Goal: Feedback & Contribution: Submit feedback/report problem

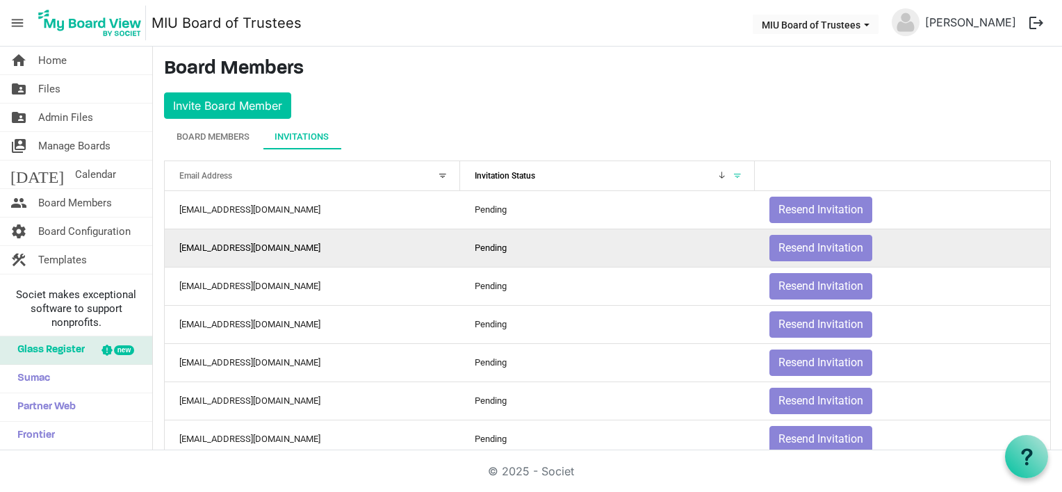
scroll to position [27, 0]
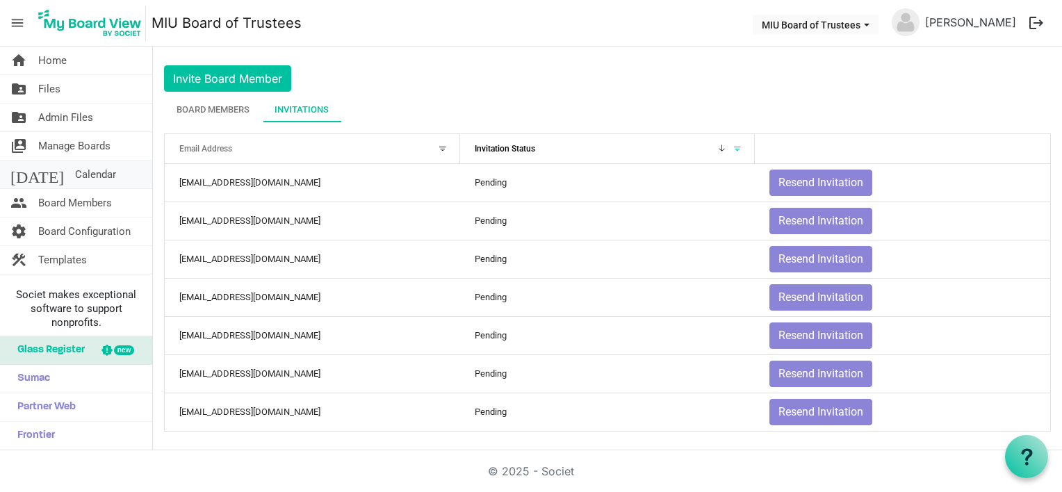
click at [75, 174] on span "Calendar" at bounding box center [95, 175] width 41 height 28
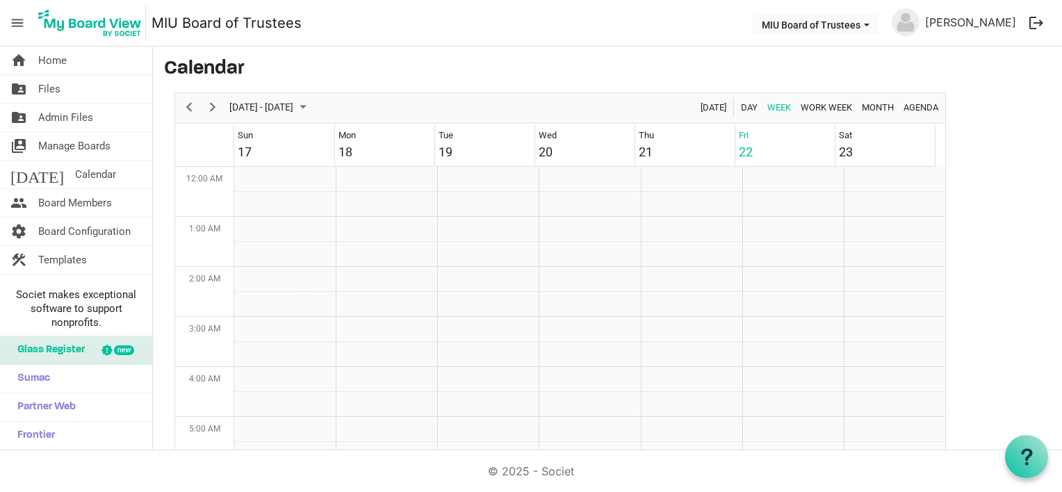
scroll to position [450, 0]
click at [311, 106] on span "August 2025" at bounding box center [303, 107] width 17 height 17
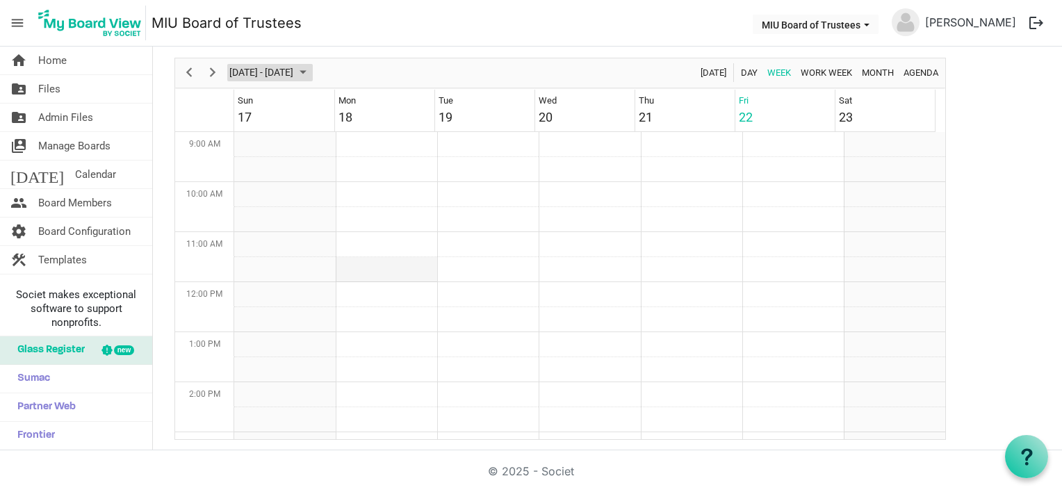
scroll to position [311, 0]
click at [219, 68] on span "Next" at bounding box center [212, 72] width 17 height 17
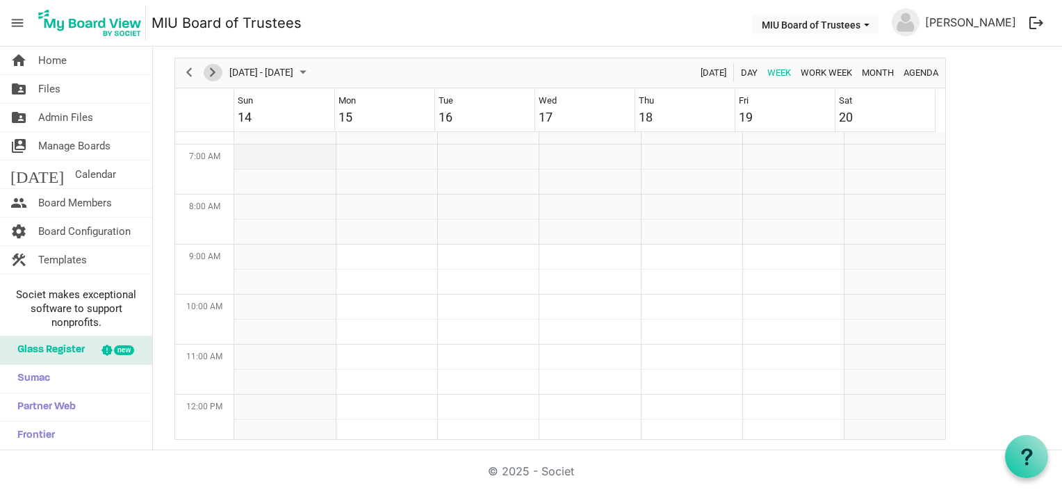
scroll to position [0, 0]
click at [213, 71] on span "Next" at bounding box center [212, 72] width 17 height 17
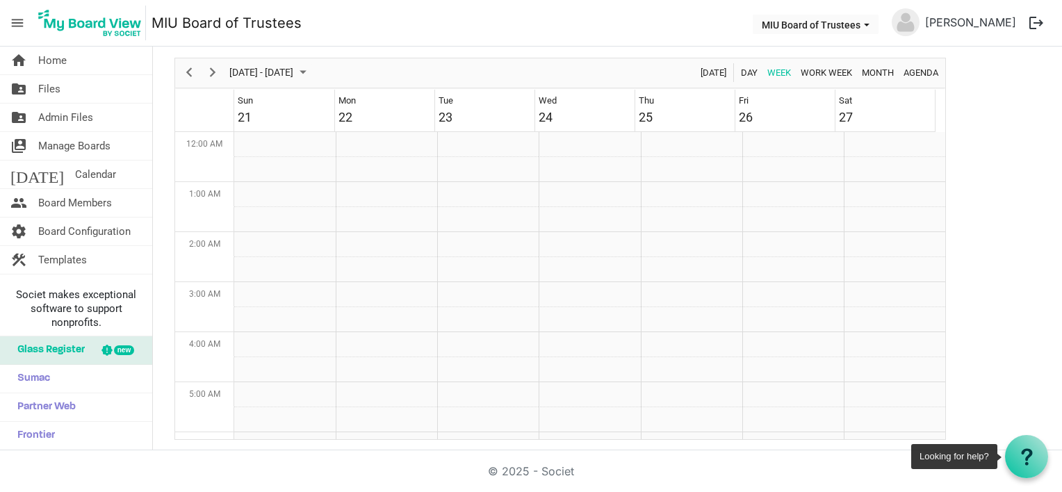
click at [1025, 456] on icon at bounding box center [1026, 456] width 17 height 17
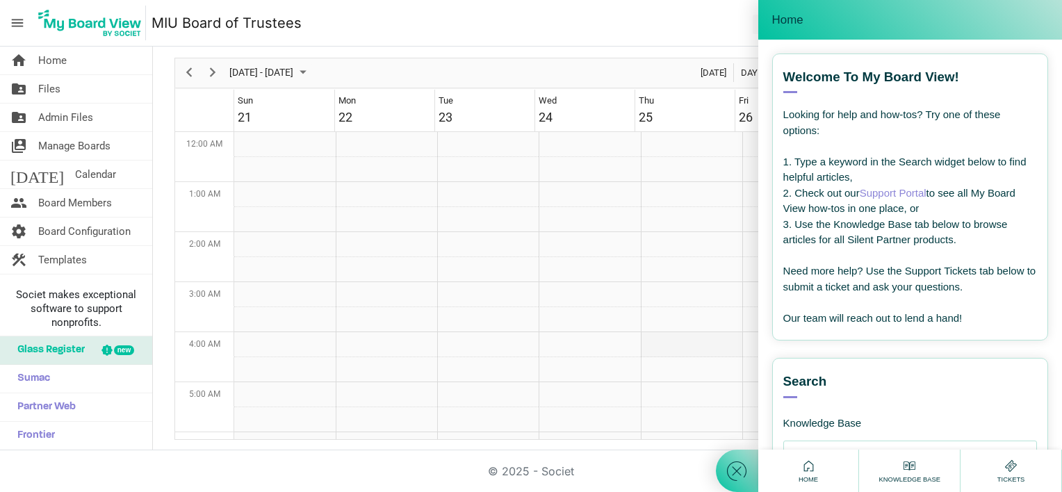
click at [645, 346] on td "Week of September 26, 2025" at bounding box center [691, 344] width 101 height 25
click at [666, 330] on td "Week of September 26, 2025" at bounding box center [691, 319] width 101 height 25
click at [47, 58] on span "Home" at bounding box center [52, 61] width 28 height 28
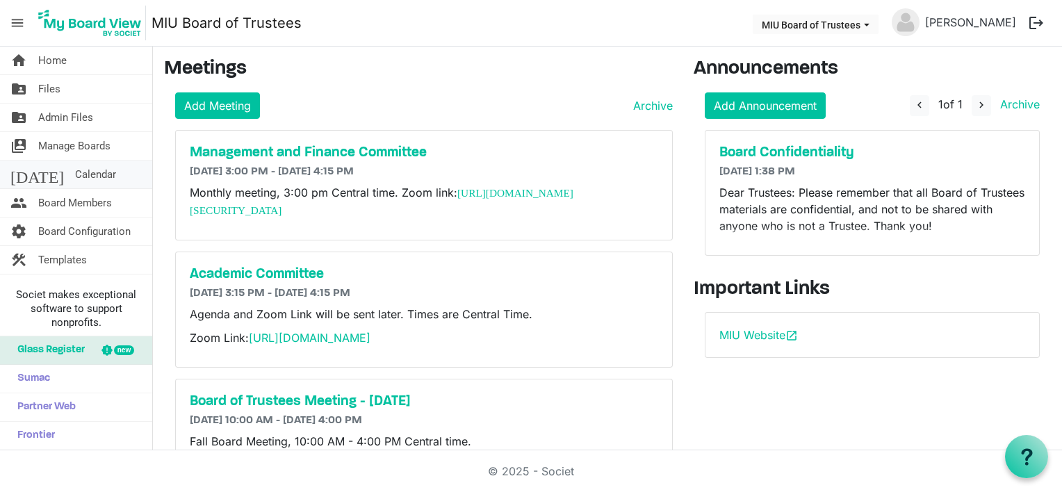
click at [75, 174] on span "Calendar" at bounding box center [95, 175] width 41 height 28
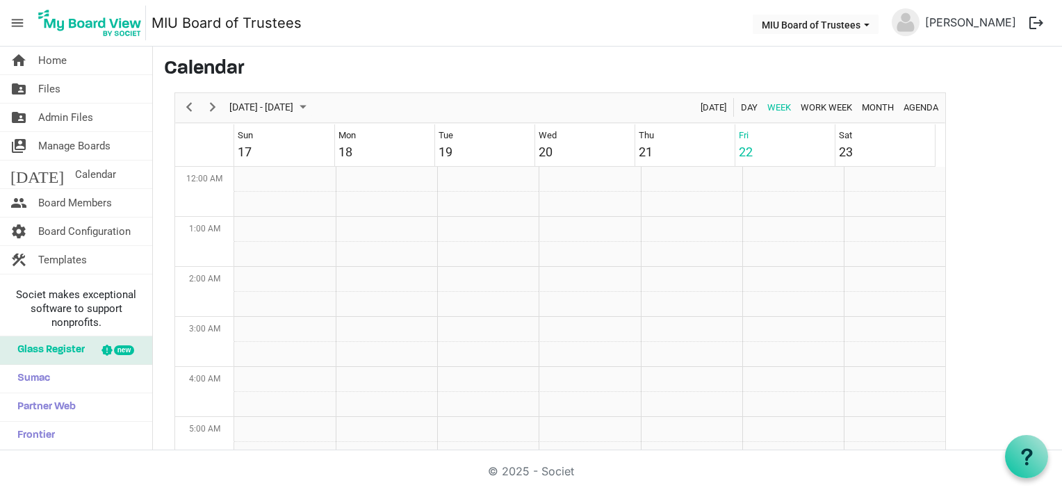
scroll to position [450, 0]
click at [213, 106] on span "Next" at bounding box center [212, 107] width 17 height 17
click at [873, 107] on span "Month" at bounding box center [877, 107] width 35 height 17
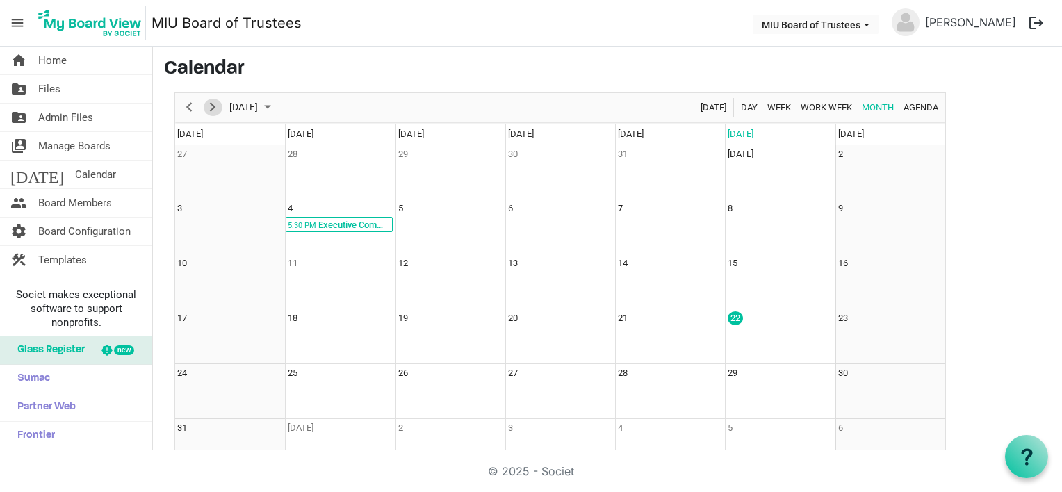
click at [208, 109] on span "Next" at bounding box center [212, 107] width 17 height 17
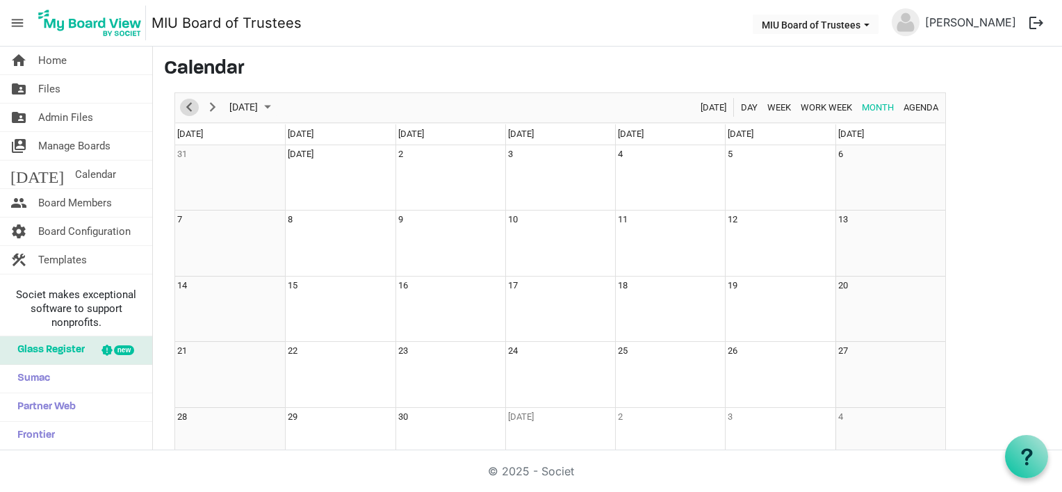
click at [184, 108] on span "Previous" at bounding box center [189, 107] width 17 height 17
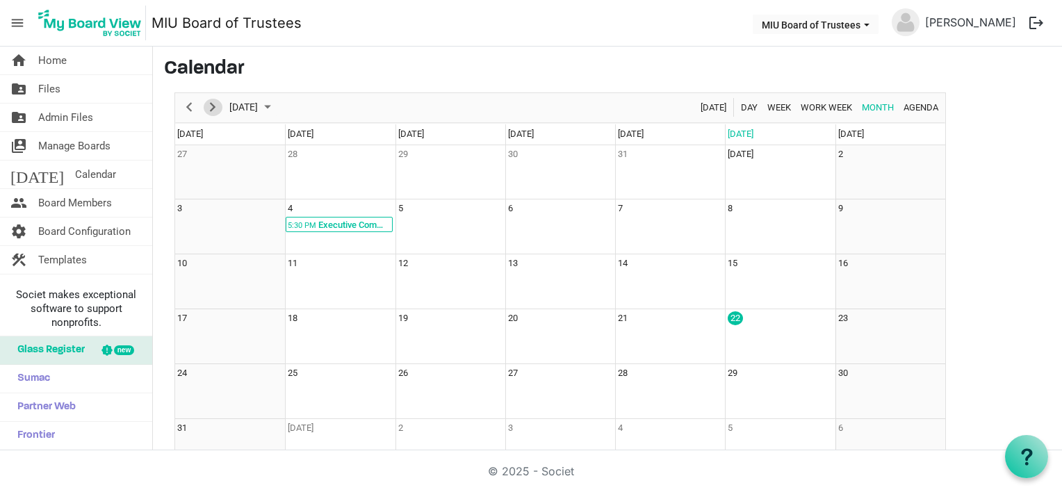
click at [213, 107] on span "Next" at bounding box center [212, 107] width 17 height 17
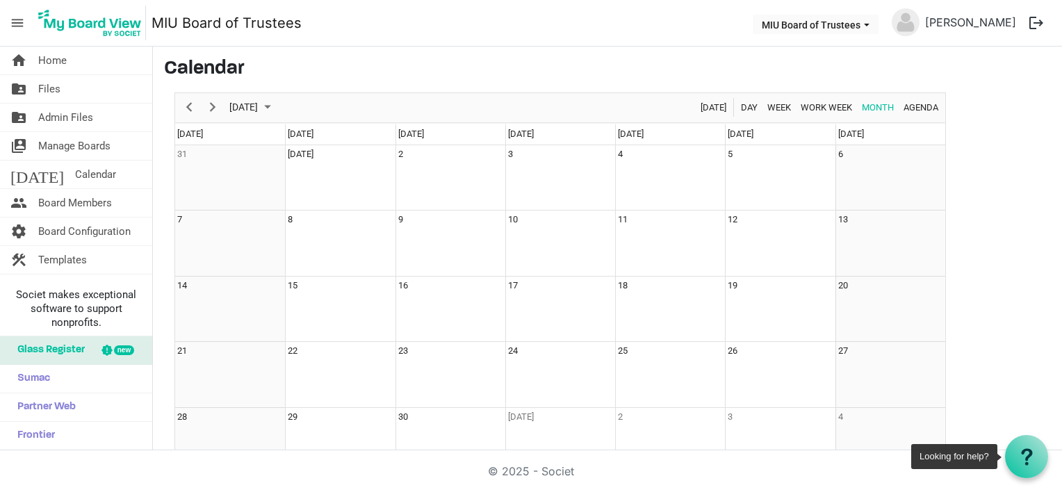
click at [1030, 453] on use at bounding box center [1026, 456] width 11 height 17
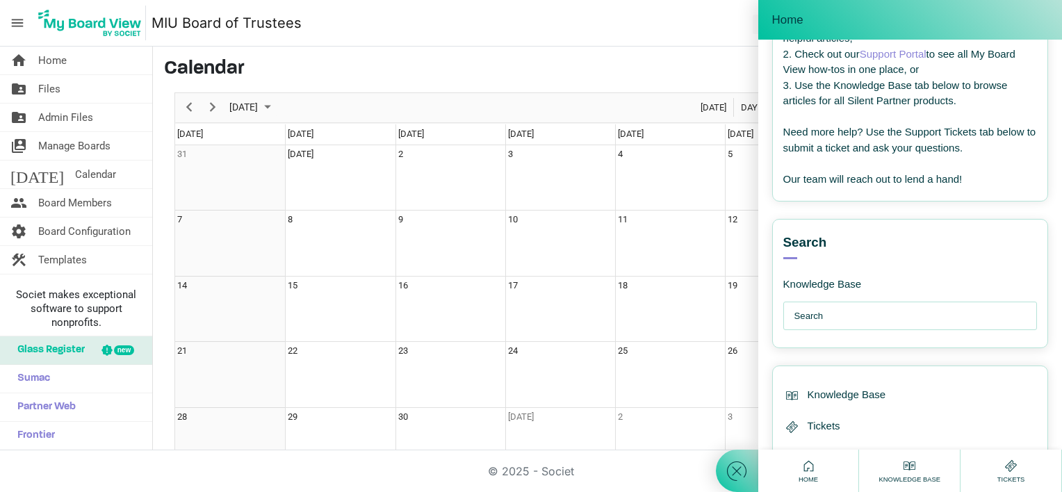
scroll to position [176, 0]
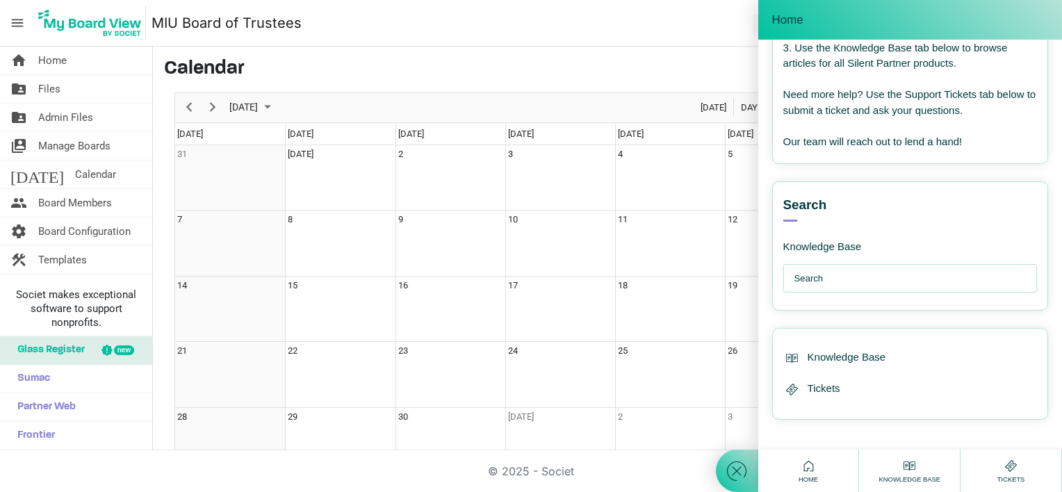
click at [1013, 464] on use at bounding box center [1011, 466] width 12 height 12
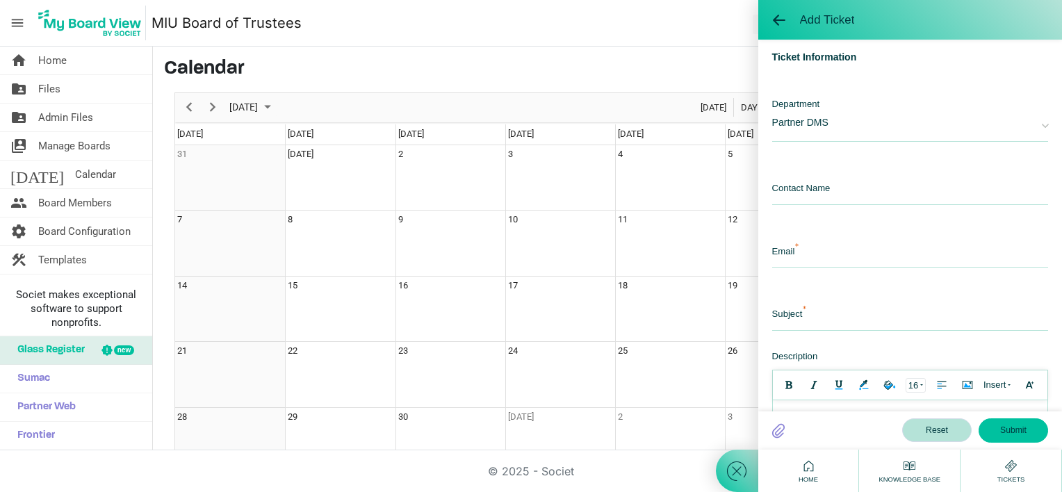
scroll to position [0, 0]
click at [814, 195] on input "text" at bounding box center [910, 190] width 276 height 30
type input "Elaine"
click at [794, 253] on input "email" at bounding box center [910, 253] width 276 height 30
type input "boardoftrustees@miu.edu"
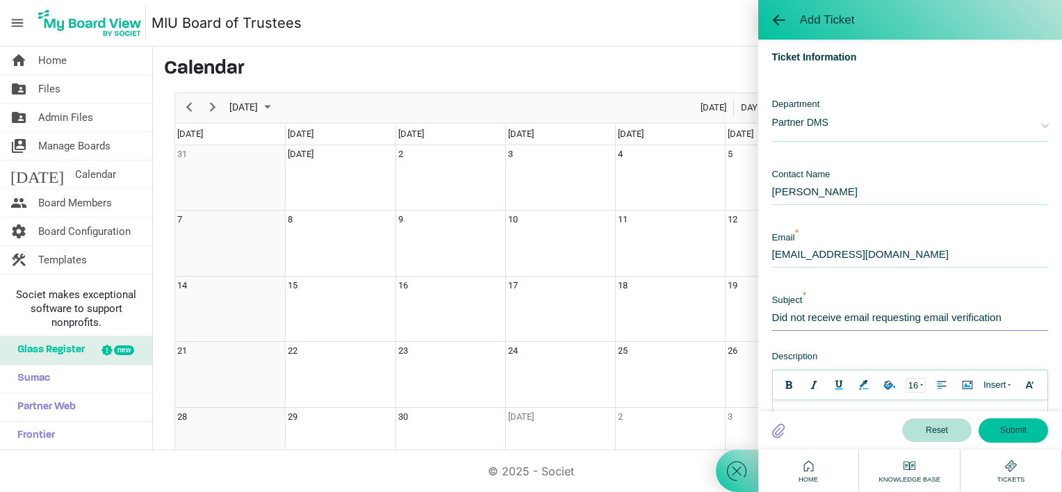
drag, startPoint x: 1010, startPoint y: 313, endPoint x: 720, endPoint y: 338, distance: 290.8
click at [720, 338] on div "Add Ticket Welcome! How can I help you ? --- email --- Template Choose A Templa…" at bounding box center [889, 246] width 346 height 492
type input "Meetings not showing up in the calendar"
click at [823, 361] on div "Description" at bounding box center [910, 451] width 276 height 206
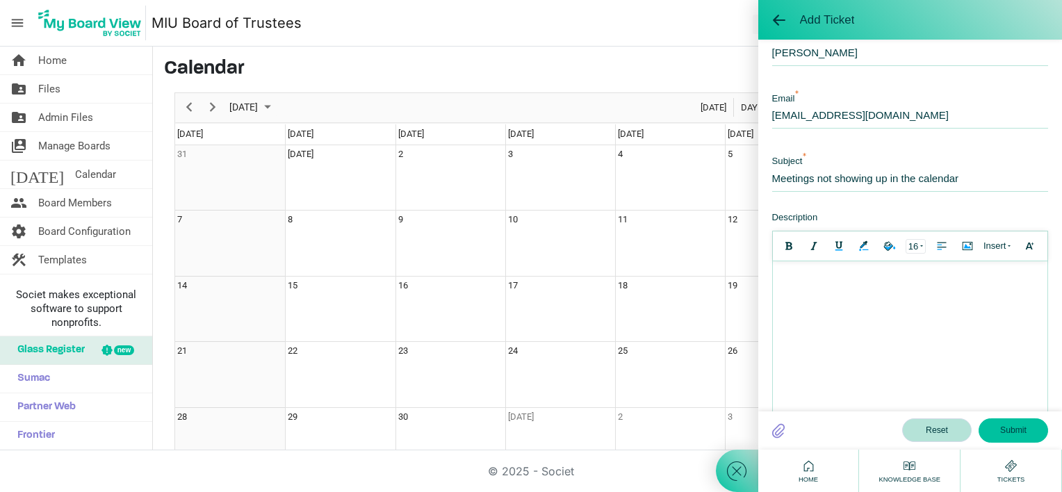
click at [798, 281] on div at bounding box center [909, 275] width 261 height 15
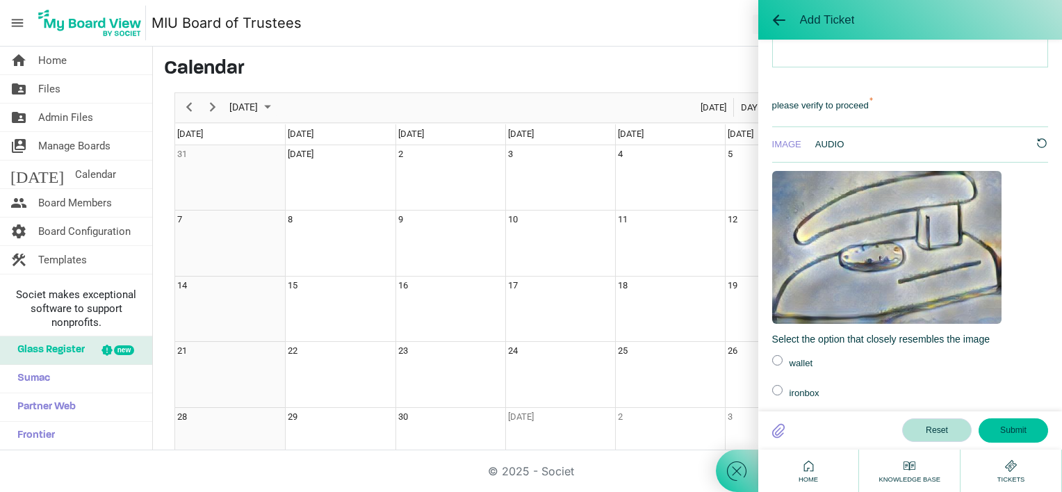
scroll to position [556, 0]
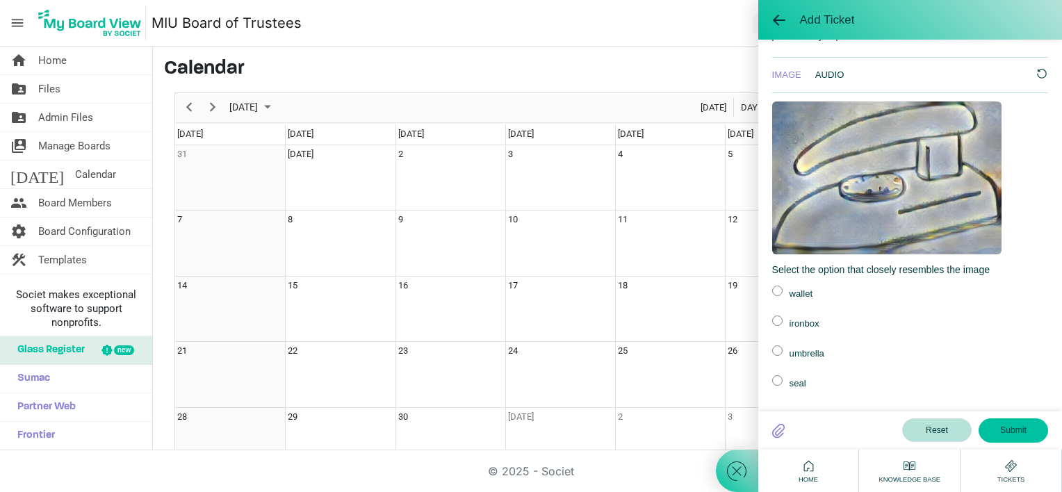
click at [777, 319] on label at bounding box center [777, 320] width 10 height 10
click at [0, 0] on input "radio" at bounding box center [0, 0] width 0 height 0
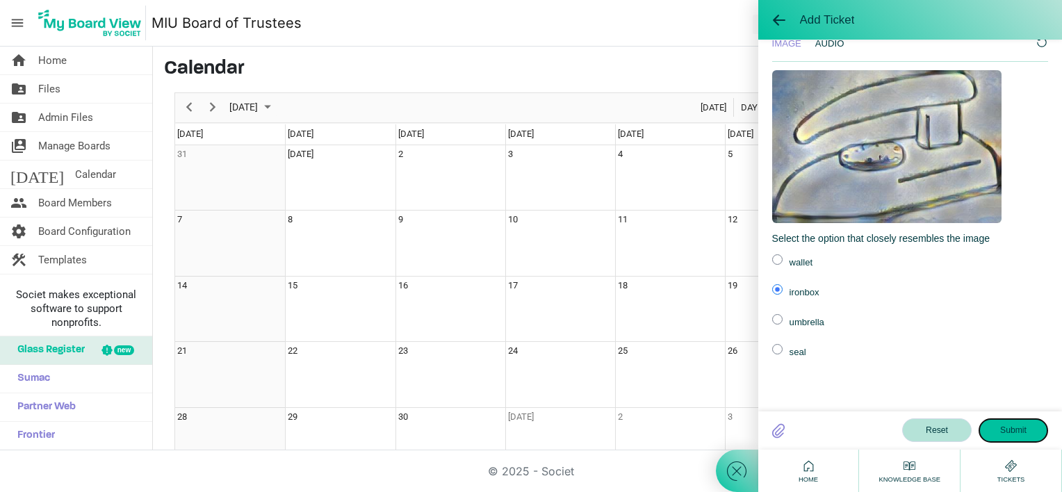
click at [1010, 429] on button "Submit" at bounding box center [1012, 430] width 69 height 24
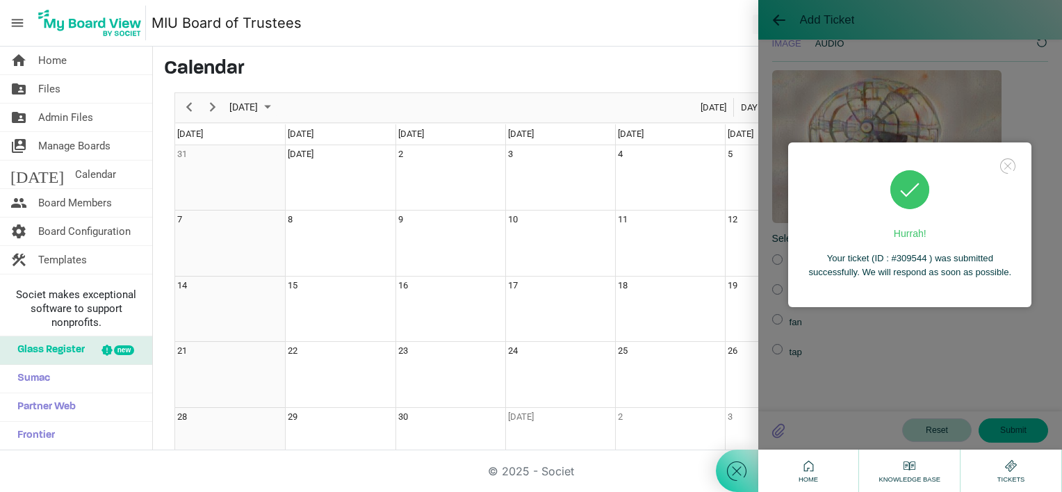
click at [1004, 164] on icon at bounding box center [1007, 165] width 19 height 19
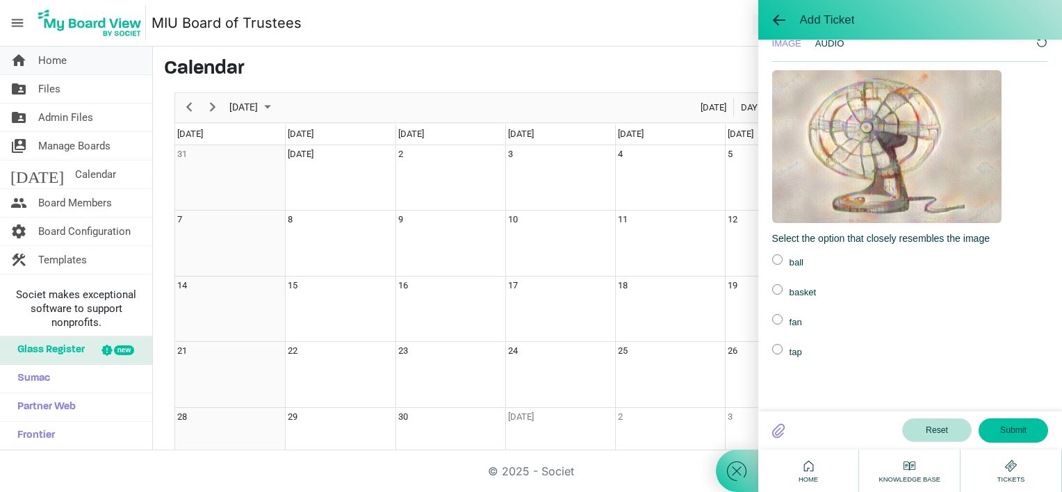
click at [62, 61] on span "Home" at bounding box center [52, 61] width 28 height 28
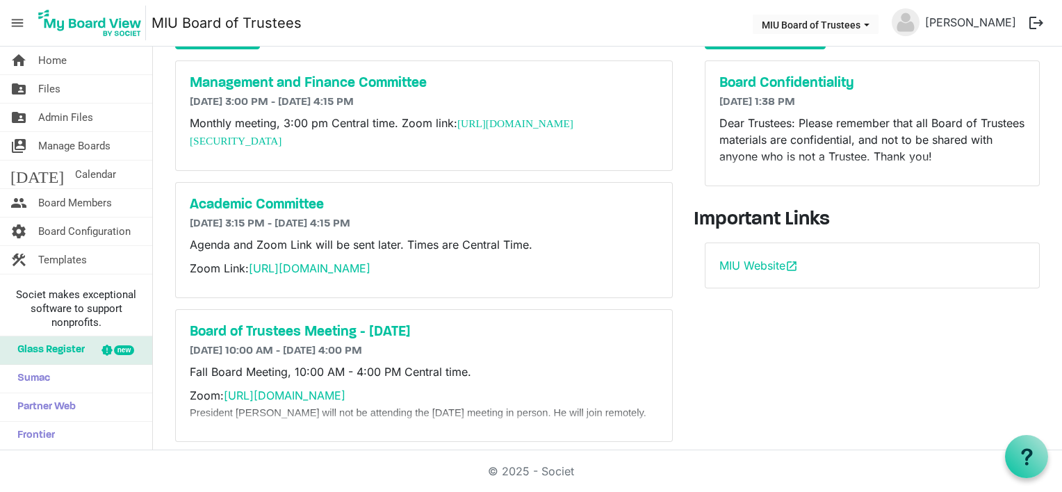
scroll to position [208, 0]
